Goal: Check status: Check status

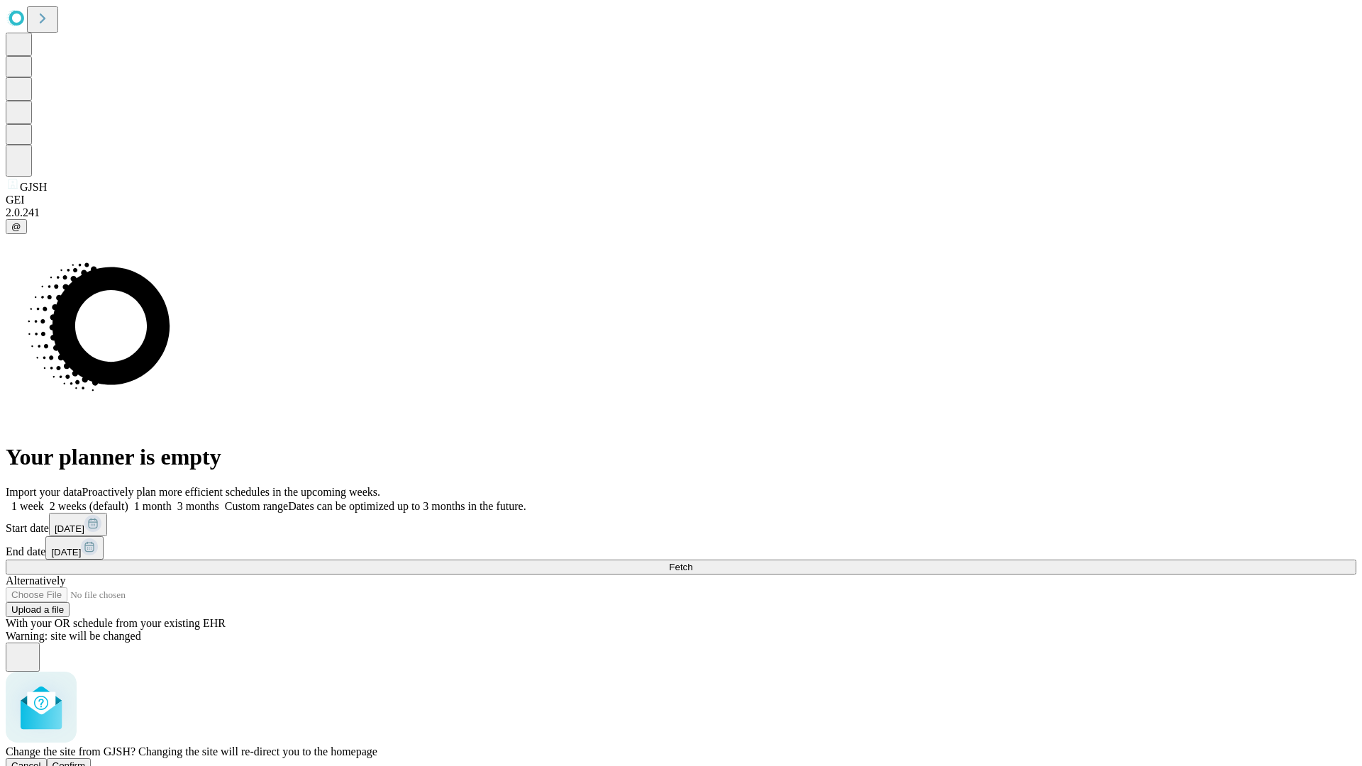
click at [86, 760] on span "Confirm" at bounding box center [68, 765] width 33 height 11
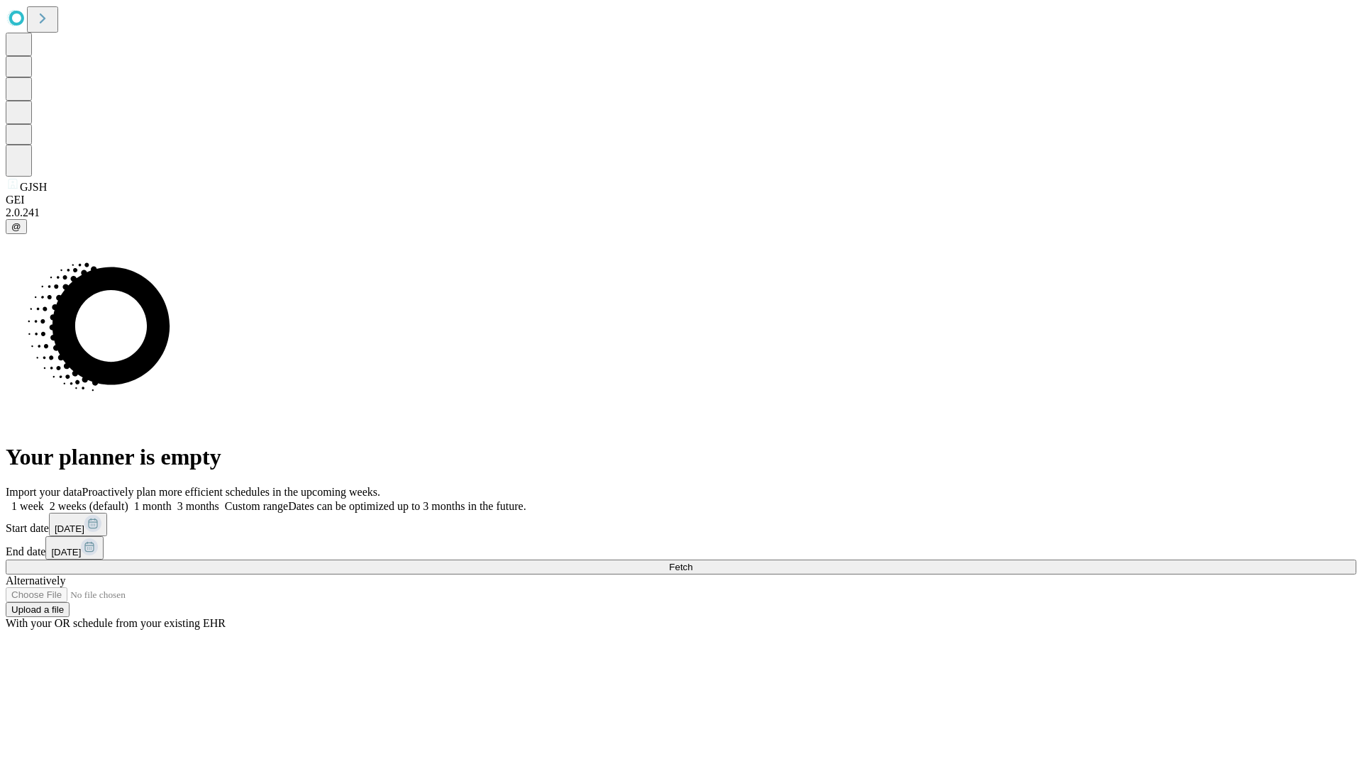
click at [44, 500] on label "1 week" at bounding box center [25, 506] width 38 height 12
click at [692, 562] on span "Fetch" at bounding box center [680, 567] width 23 height 11
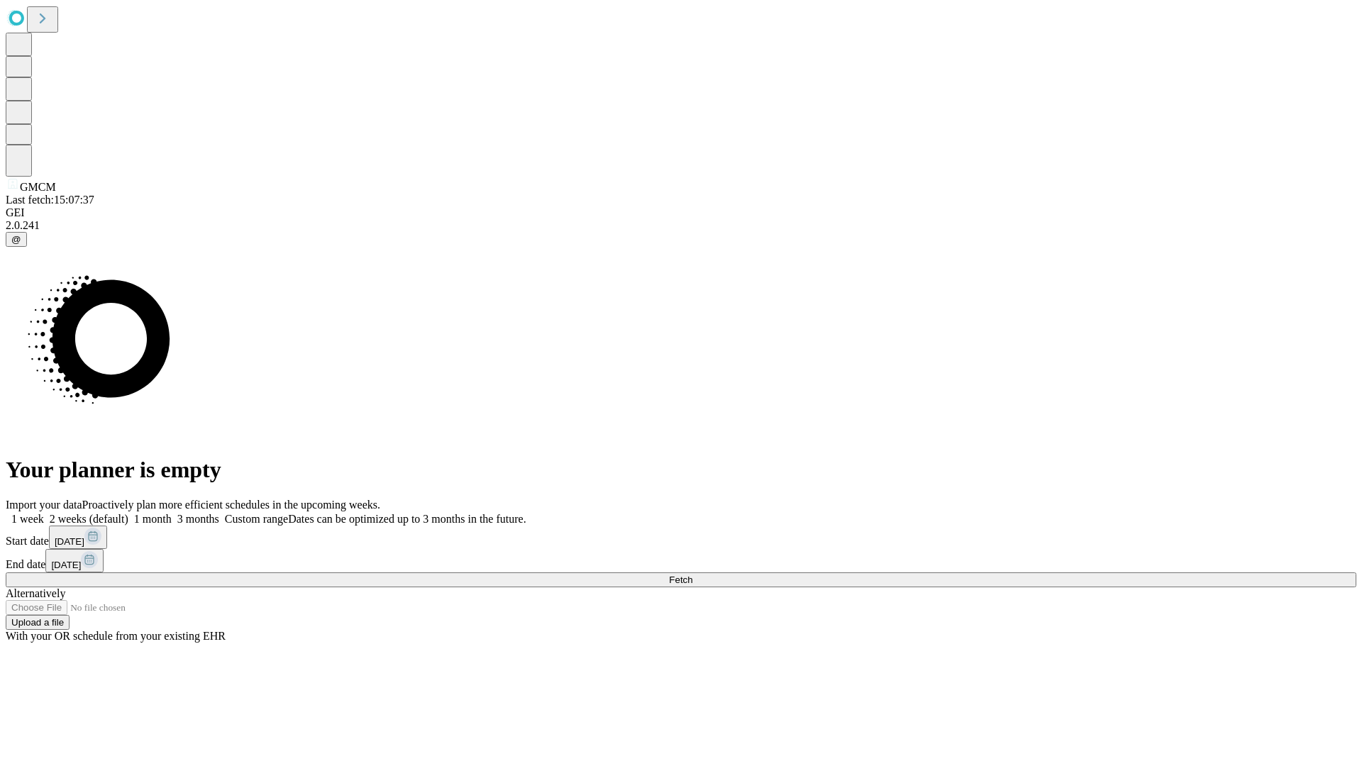
click at [44, 513] on label "1 week" at bounding box center [25, 519] width 38 height 12
click at [692, 574] on span "Fetch" at bounding box center [680, 579] width 23 height 11
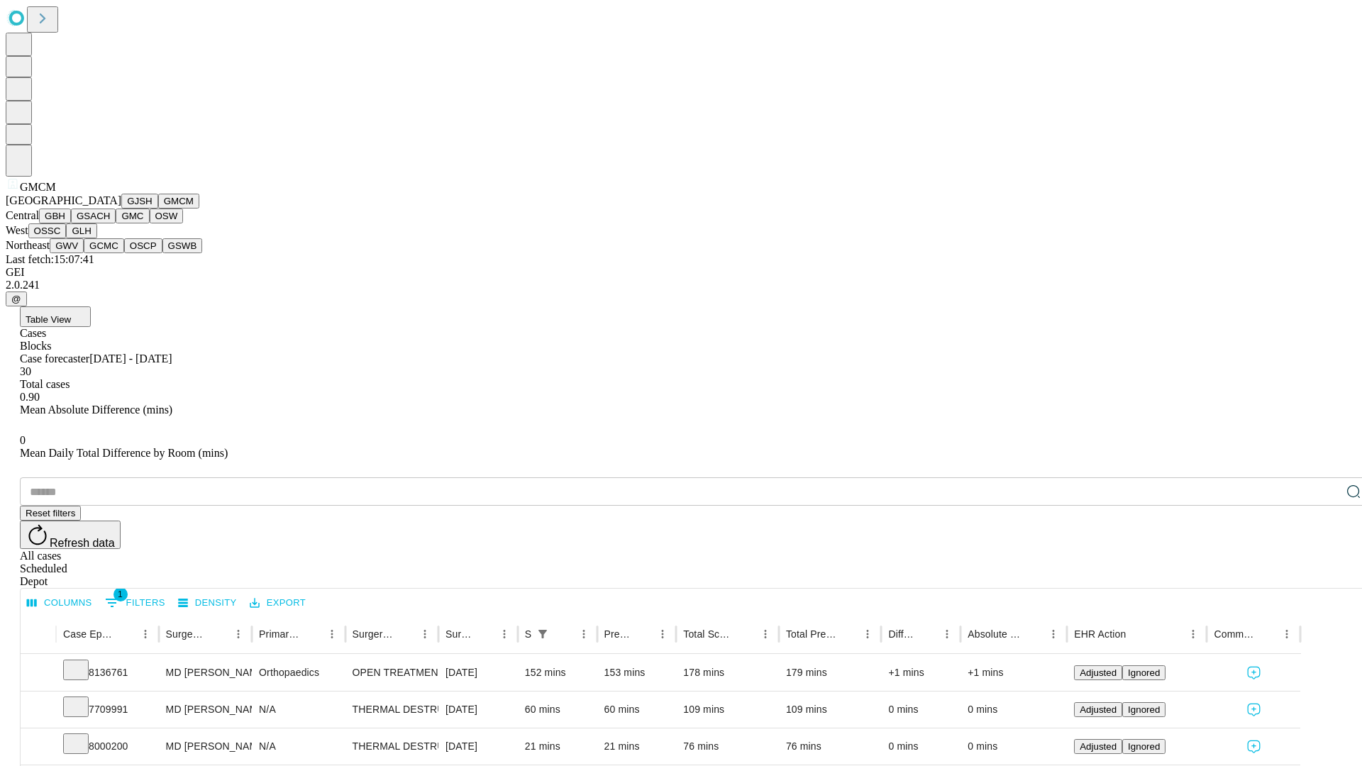
click at [71, 223] on button "GBH" at bounding box center [55, 216] width 32 height 15
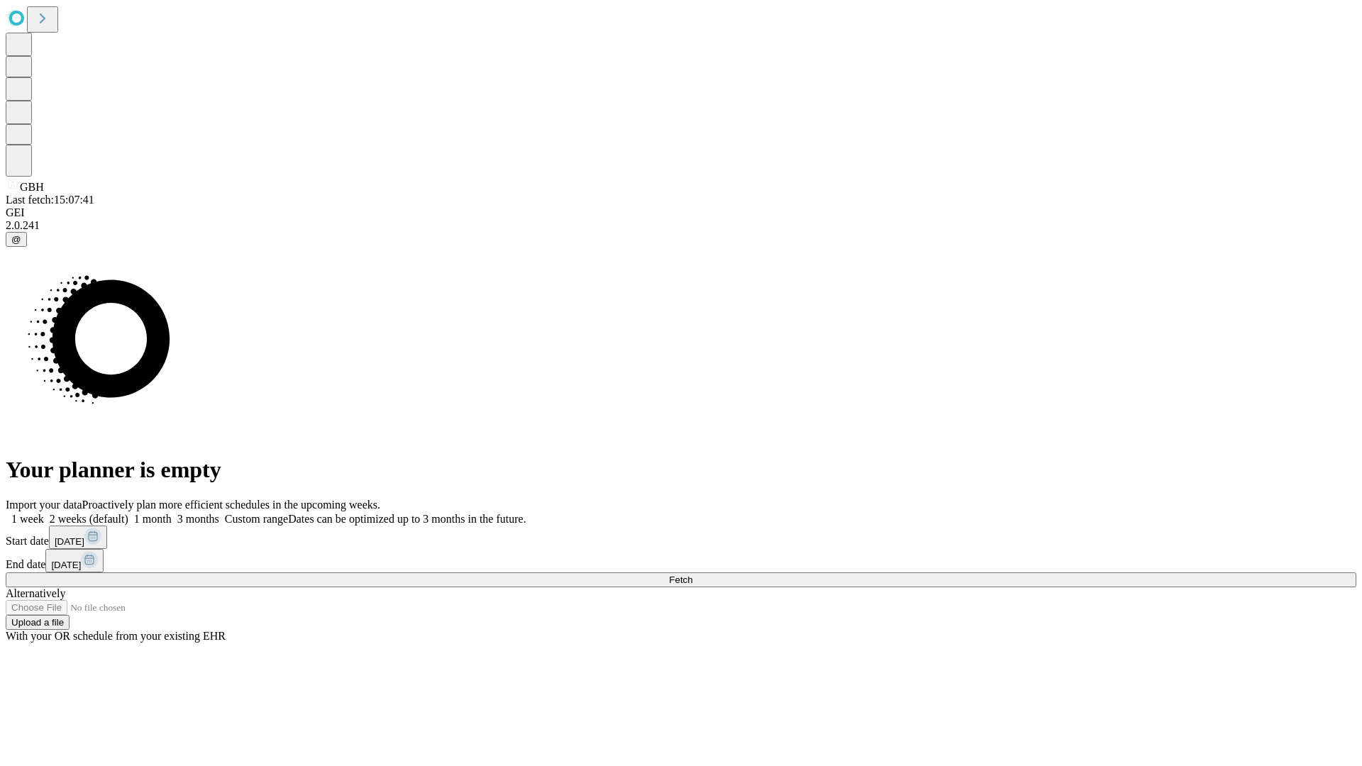
click at [44, 513] on label "1 week" at bounding box center [25, 519] width 38 height 12
click at [692, 574] on span "Fetch" at bounding box center [680, 579] width 23 height 11
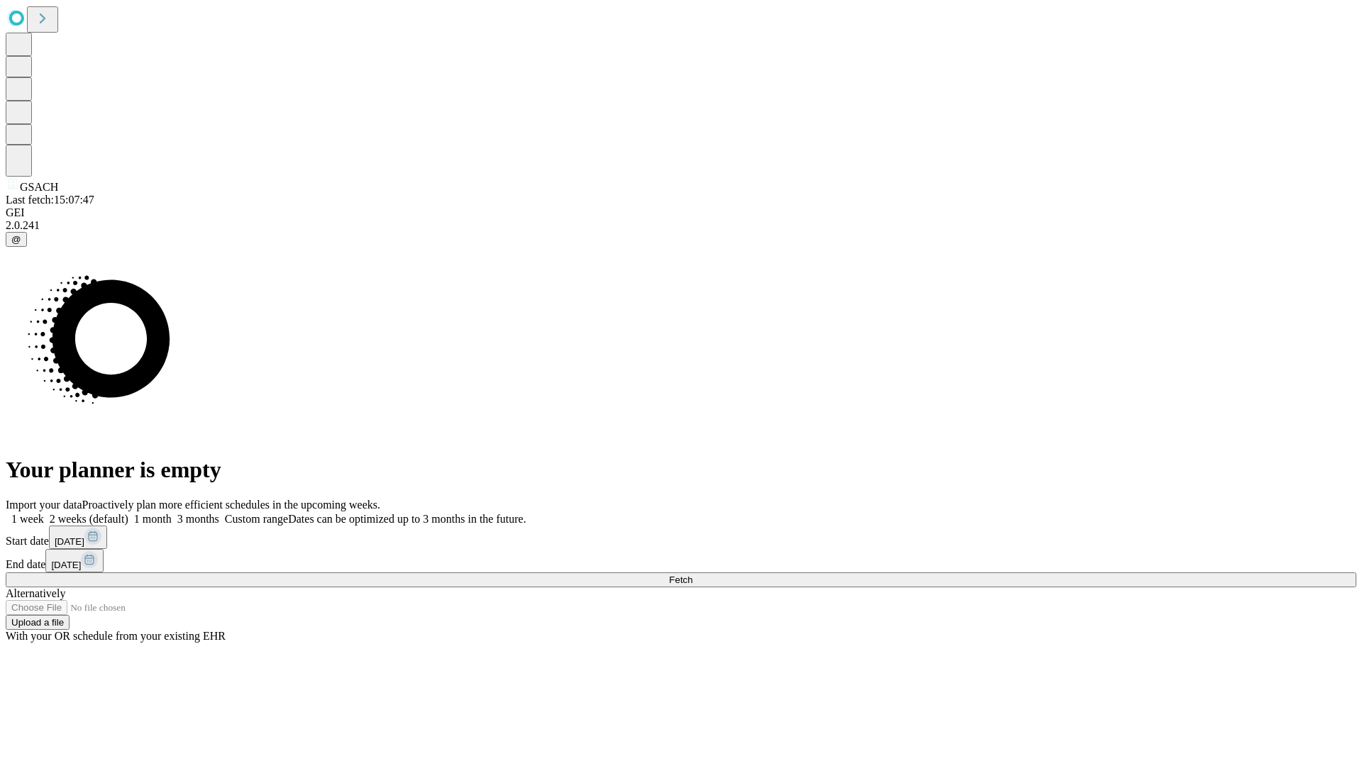
click at [44, 513] on label "1 week" at bounding box center [25, 519] width 38 height 12
click at [692, 574] on span "Fetch" at bounding box center [680, 579] width 23 height 11
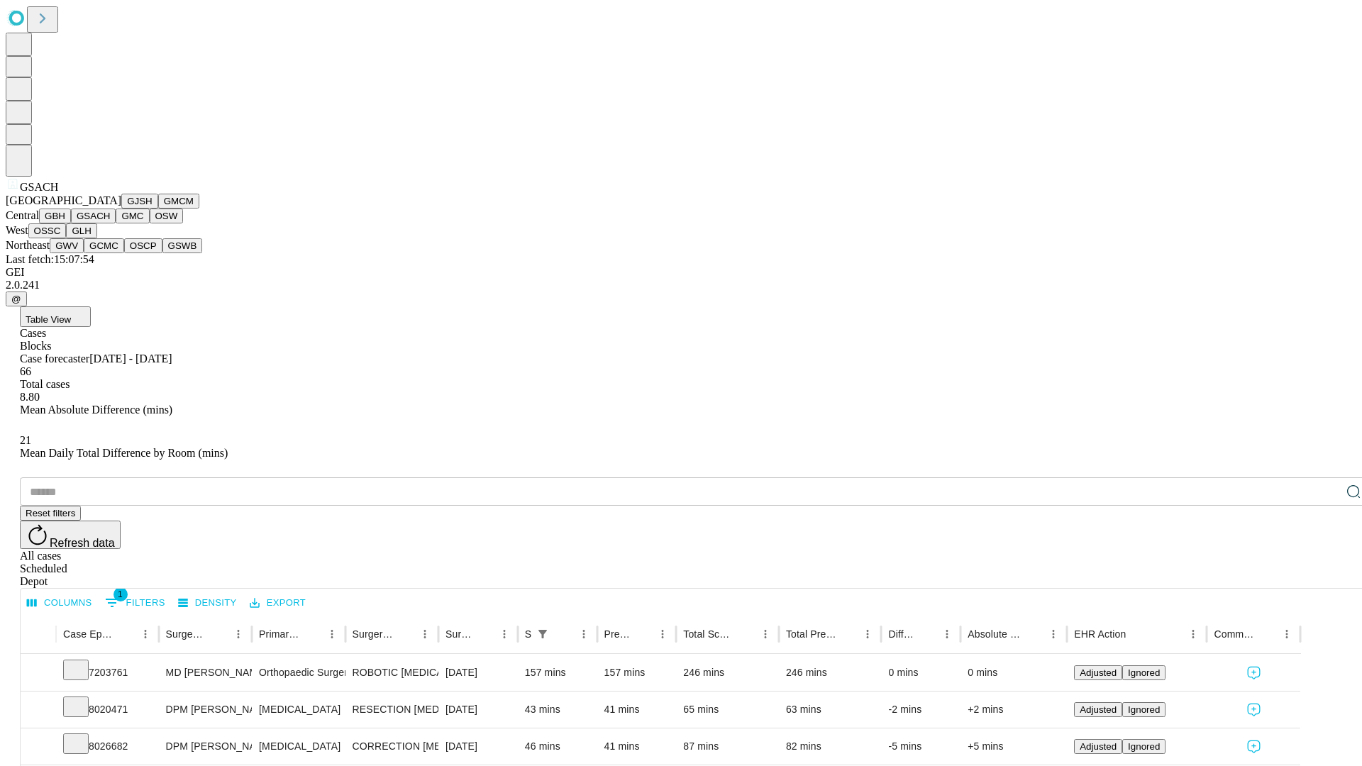
click at [116, 223] on button "GMC" at bounding box center [132, 216] width 33 height 15
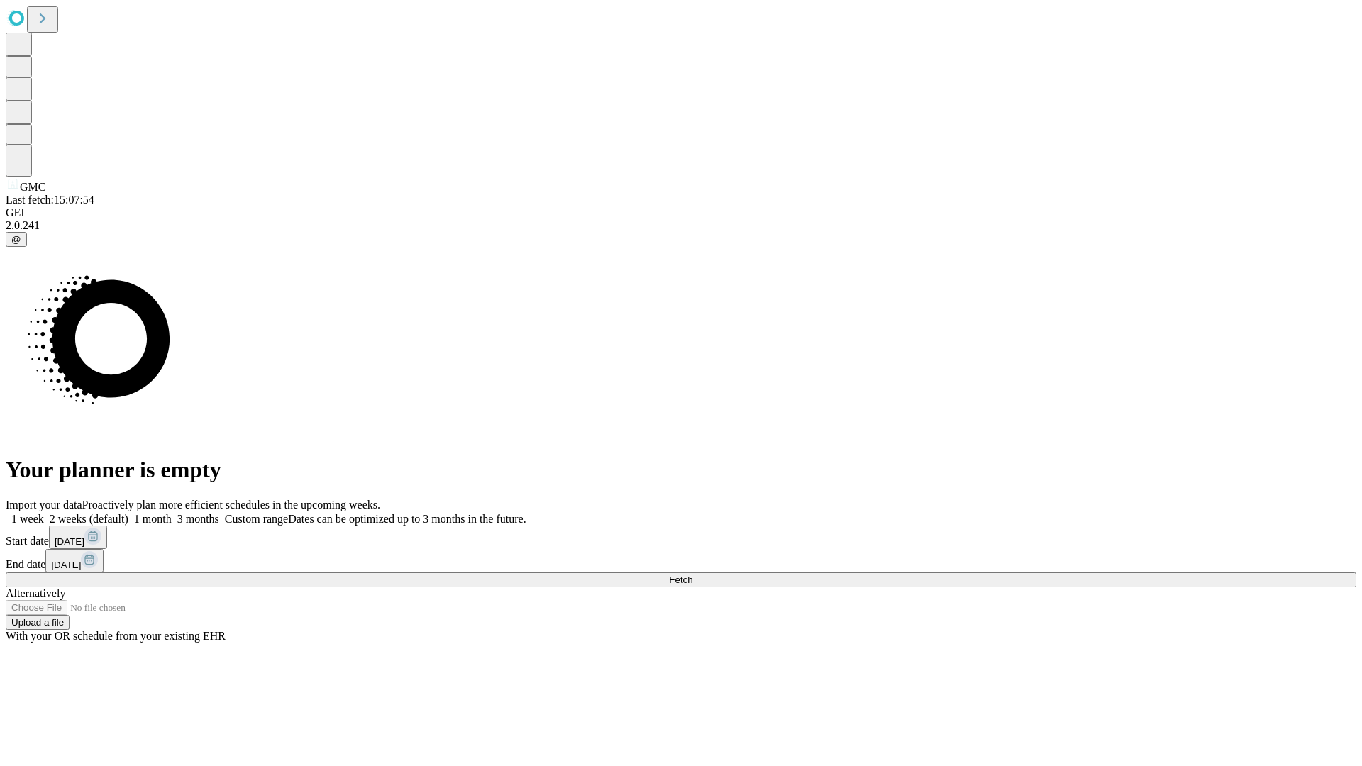
click at [44, 513] on label "1 week" at bounding box center [25, 519] width 38 height 12
click at [692, 574] on span "Fetch" at bounding box center [680, 579] width 23 height 11
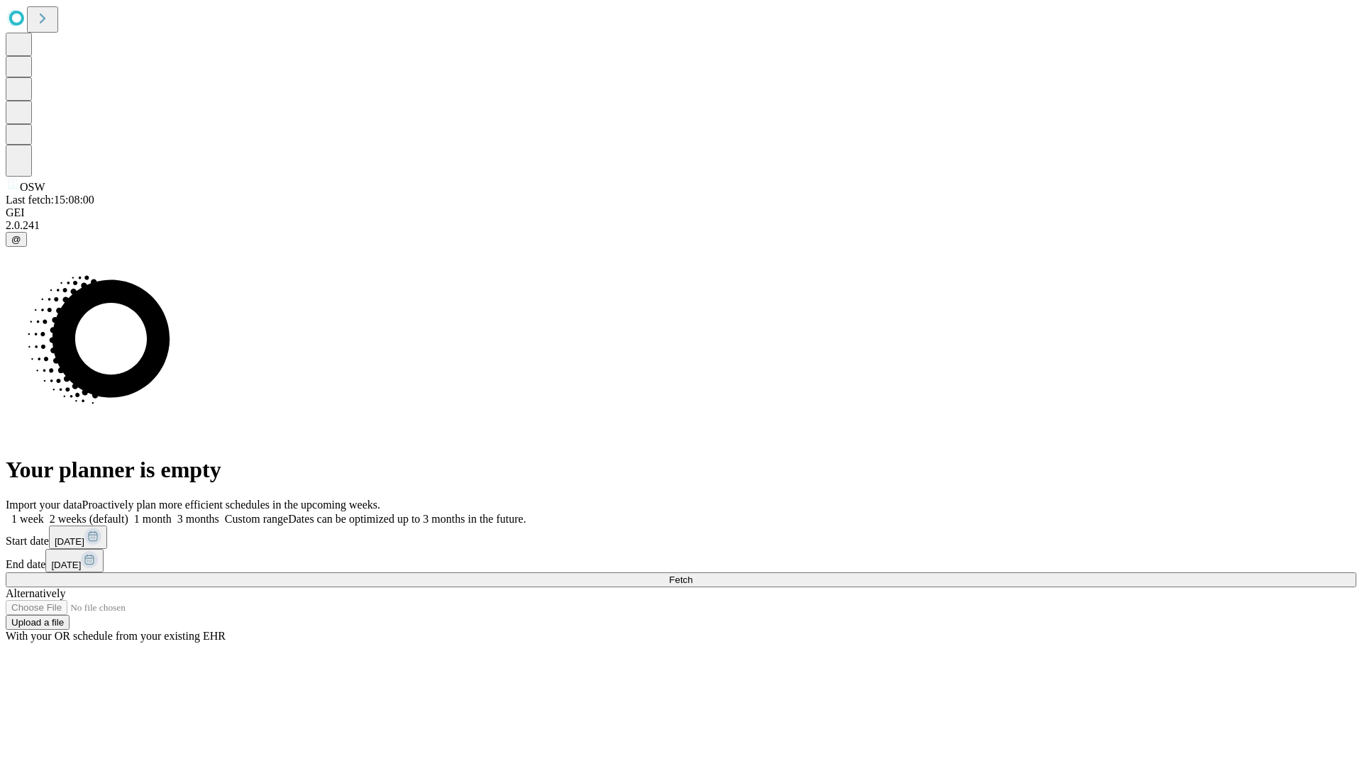
click at [44, 513] on label "1 week" at bounding box center [25, 519] width 38 height 12
click at [692, 574] on span "Fetch" at bounding box center [680, 579] width 23 height 11
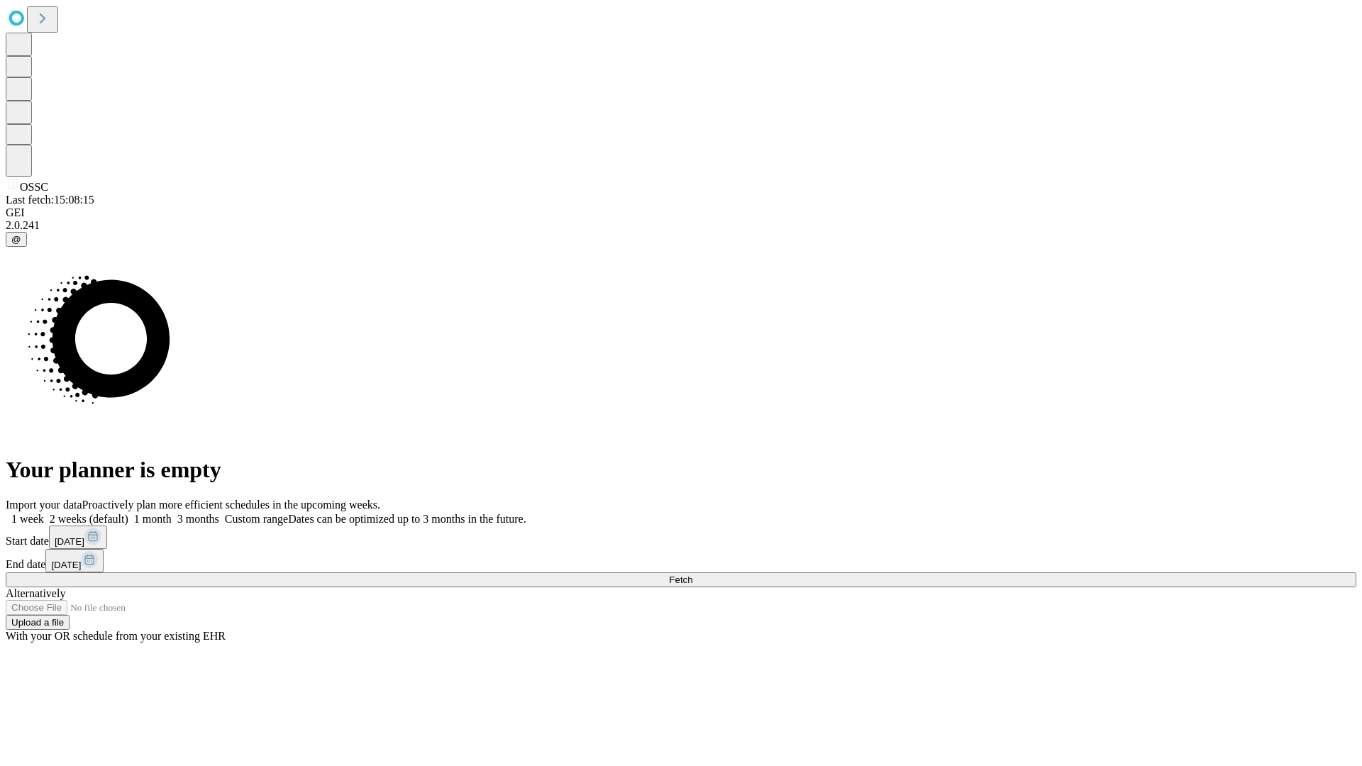
click at [44, 513] on label "1 week" at bounding box center [25, 519] width 38 height 12
click at [692, 574] on span "Fetch" at bounding box center [680, 579] width 23 height 11
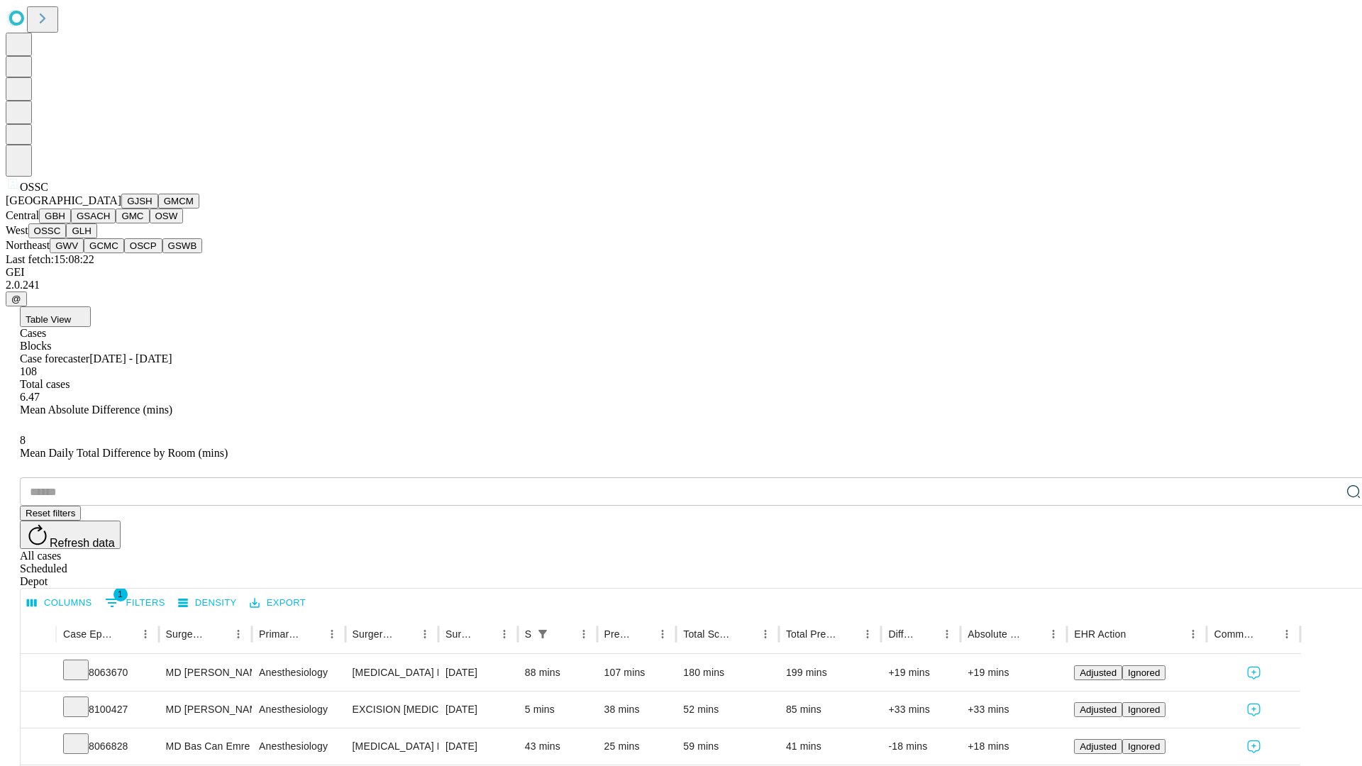
click at [96, 238] on button "GLH" at bounding box center [81, 230] width 30 height 15
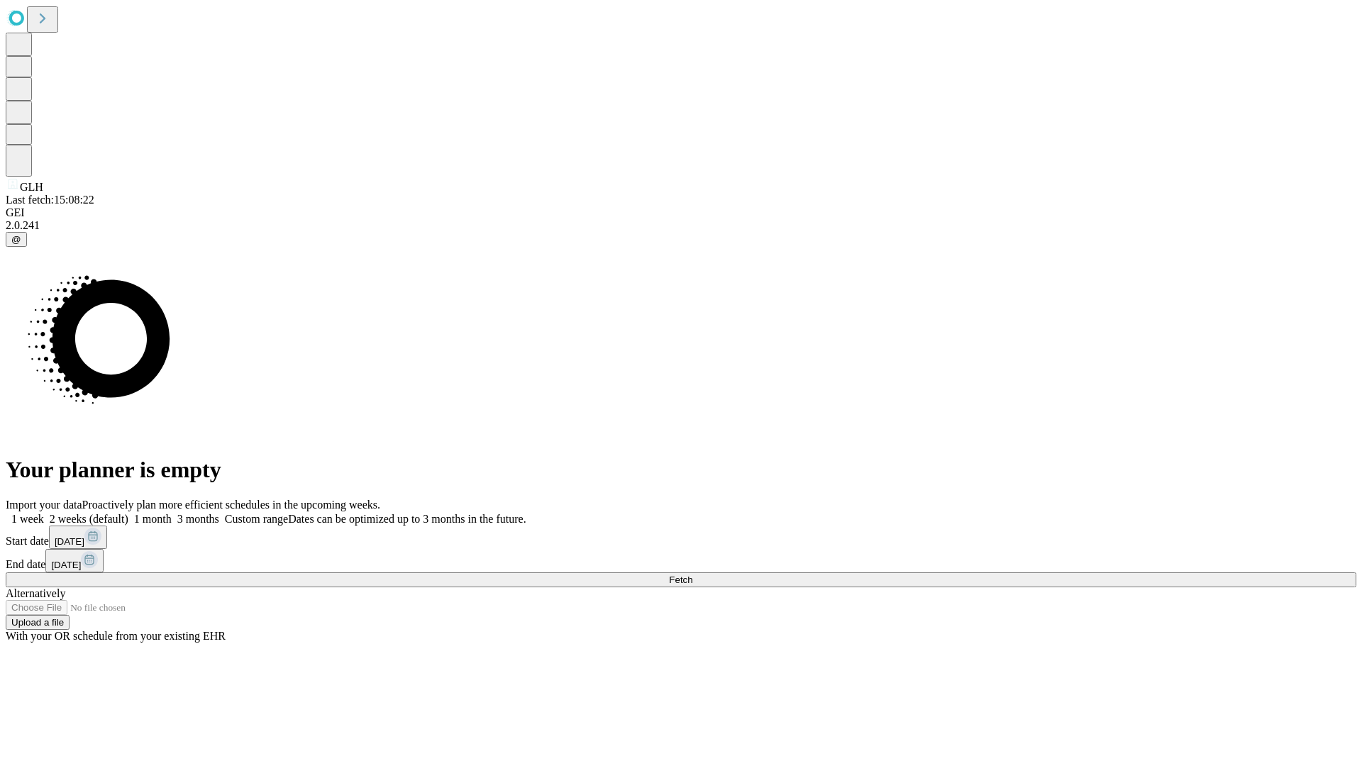
click at [692, 574] on span "Fetch" at bounding box center [680, 579] width 23 height 11
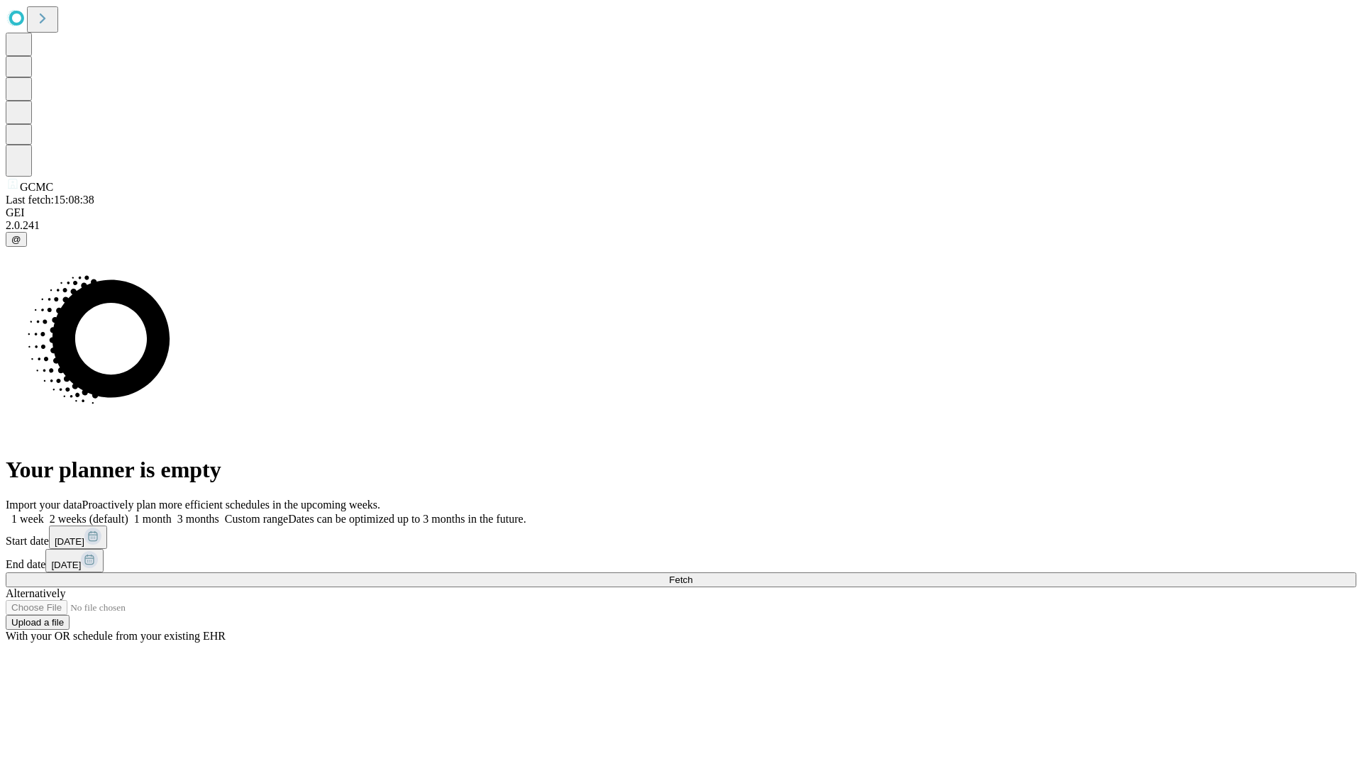
click at [692, 574] on span "Fetch" at bounding box center [680, 579] width 23 height 11
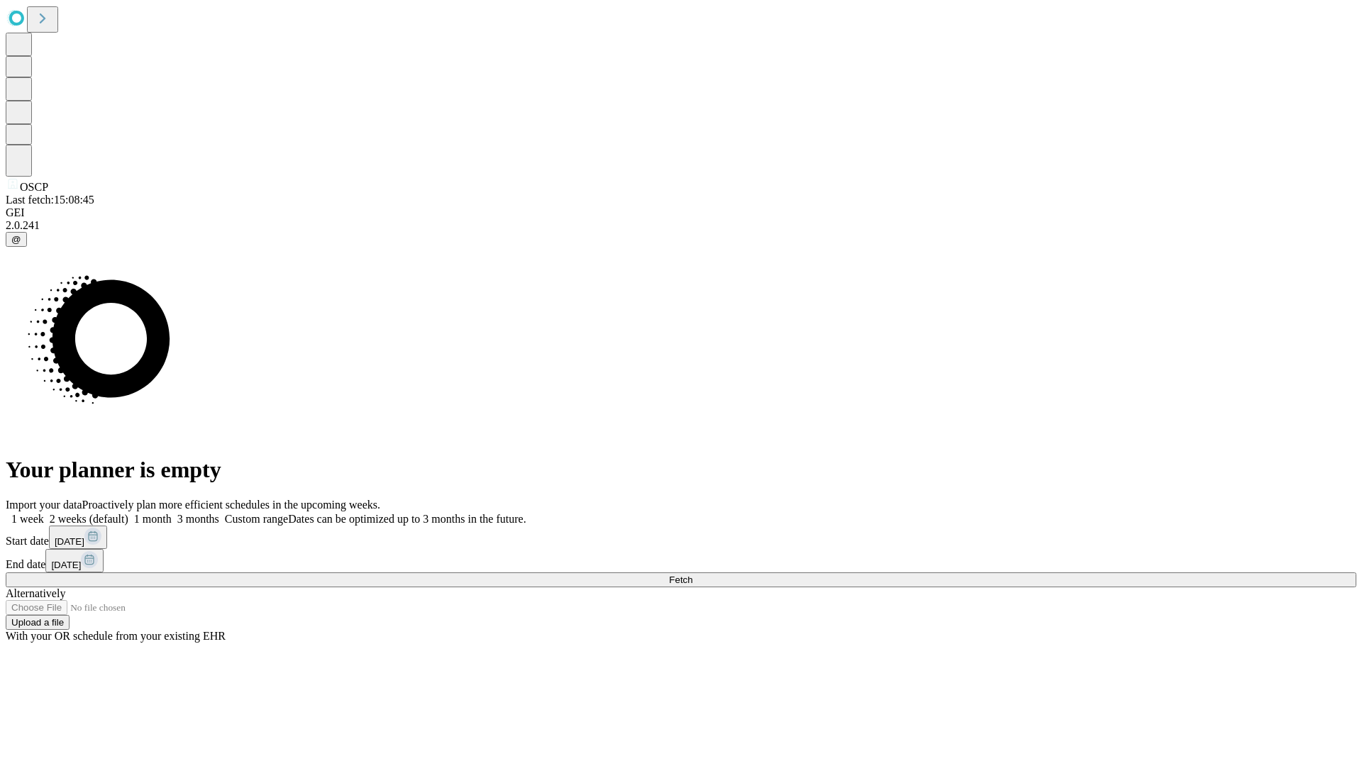
click at [692, 574] on span "Fetch" at bounding box center [680, 579] width 23 height 11
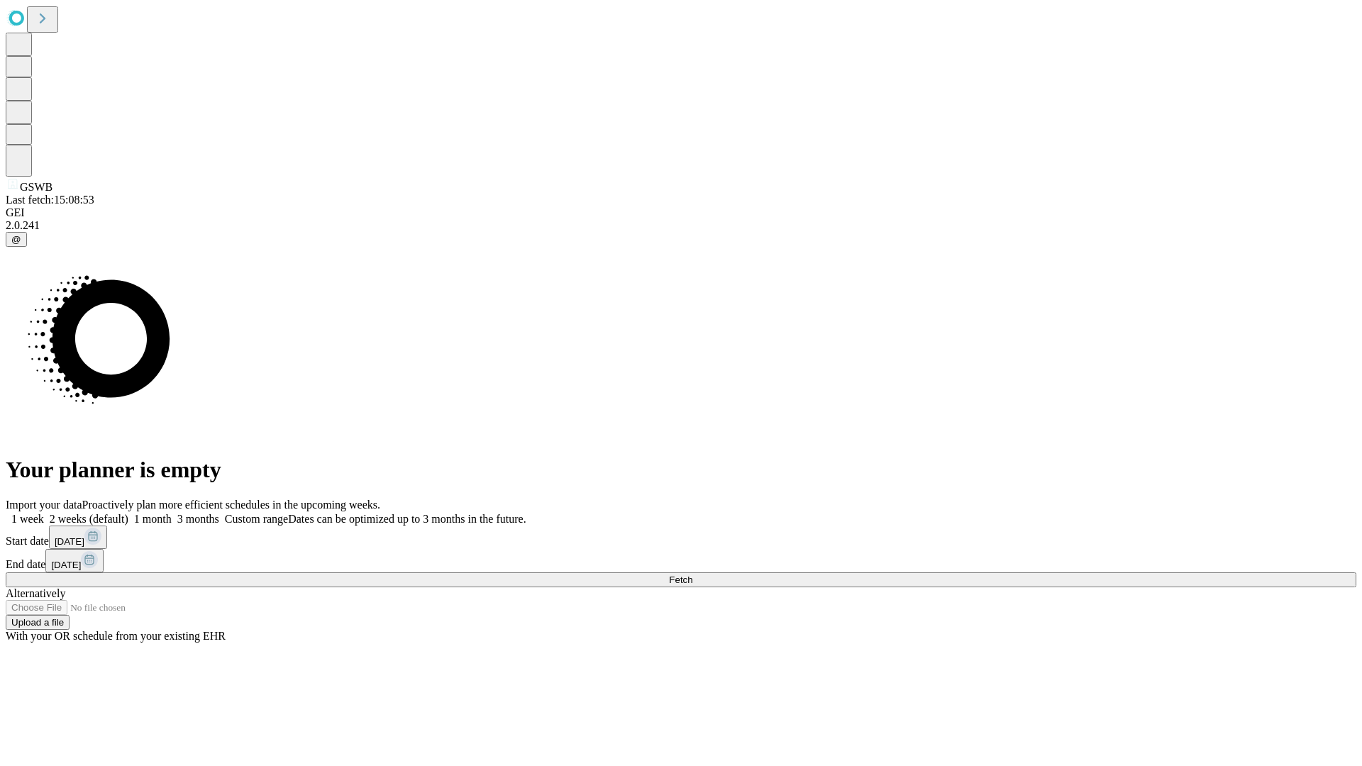
click at [692, 574] on span "Fetch" at bounding box center [680, 579] width 23 height 11
